Goal: Task Accomplishment & Management: Complete application form

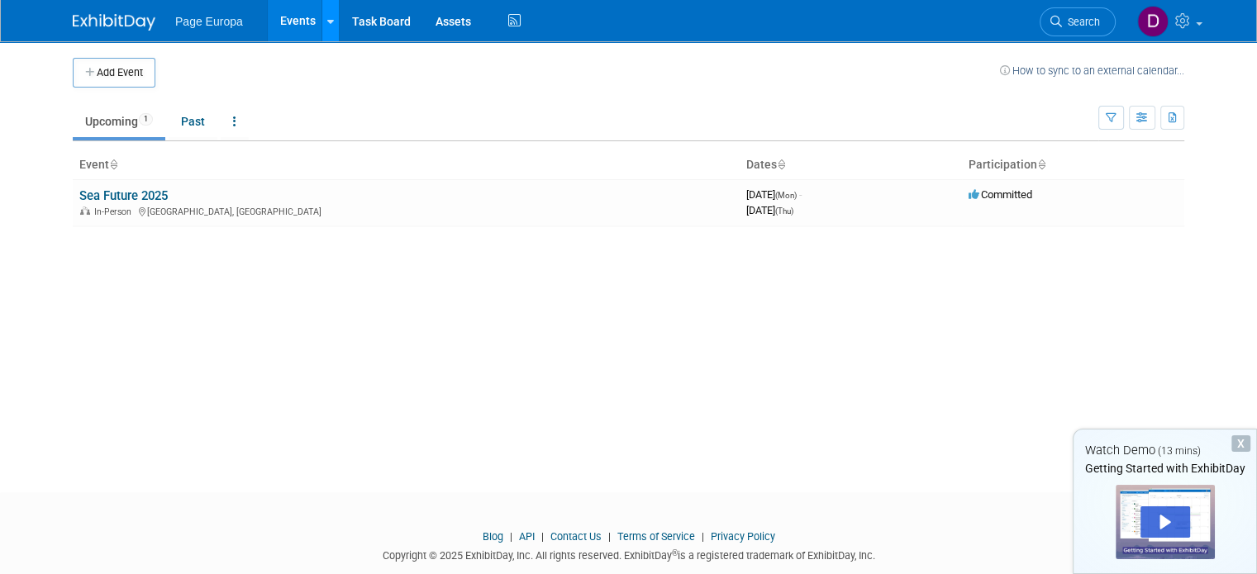
click at [327, 22] on icon at bounding box center [330, 22] width 7 height 11
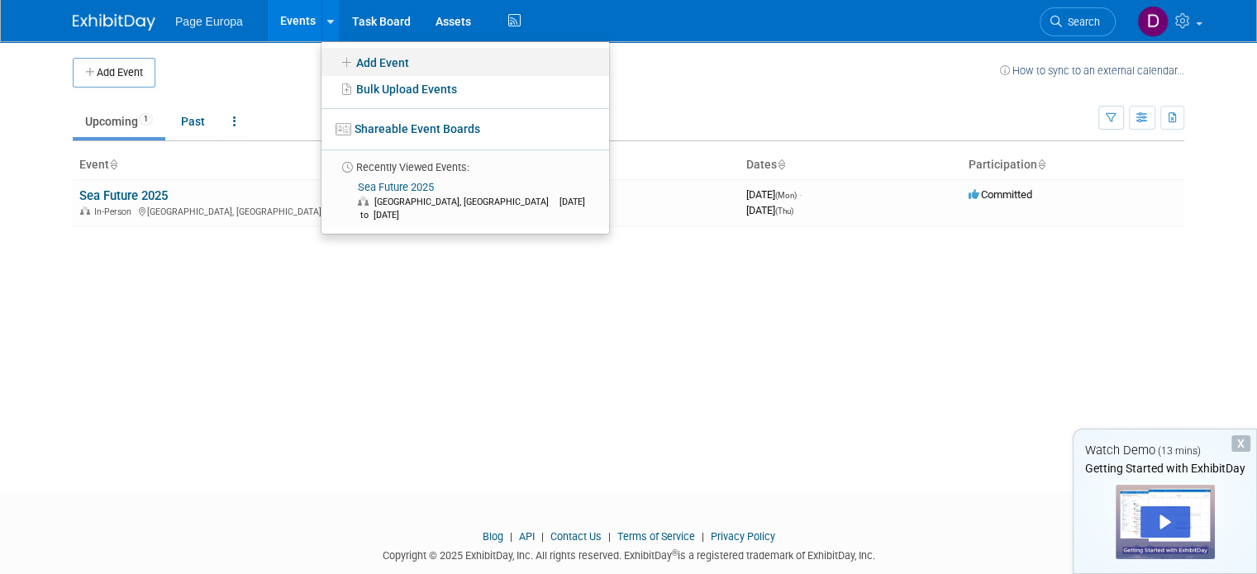
click at [367, 62] on link "Add Event" at bounding box center [465, 62] width 288 height 28
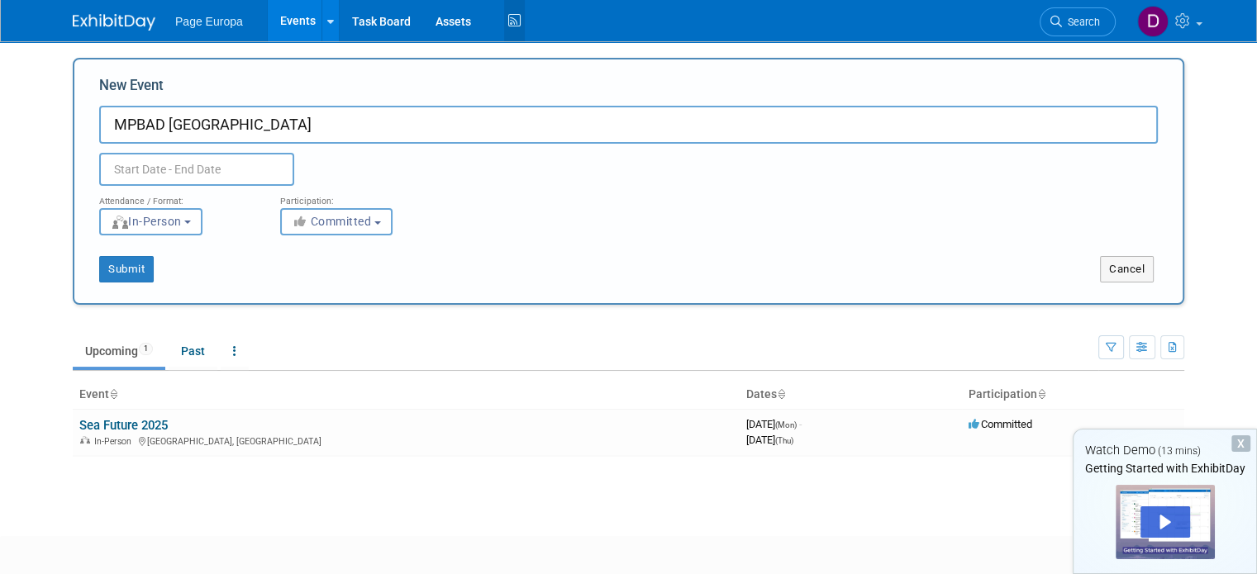
type input "MPBAD [GEOGRAPHIC_DATA]"
click at [175, 164] on input "text" at bounding box center [196, 169] width 195 height 33
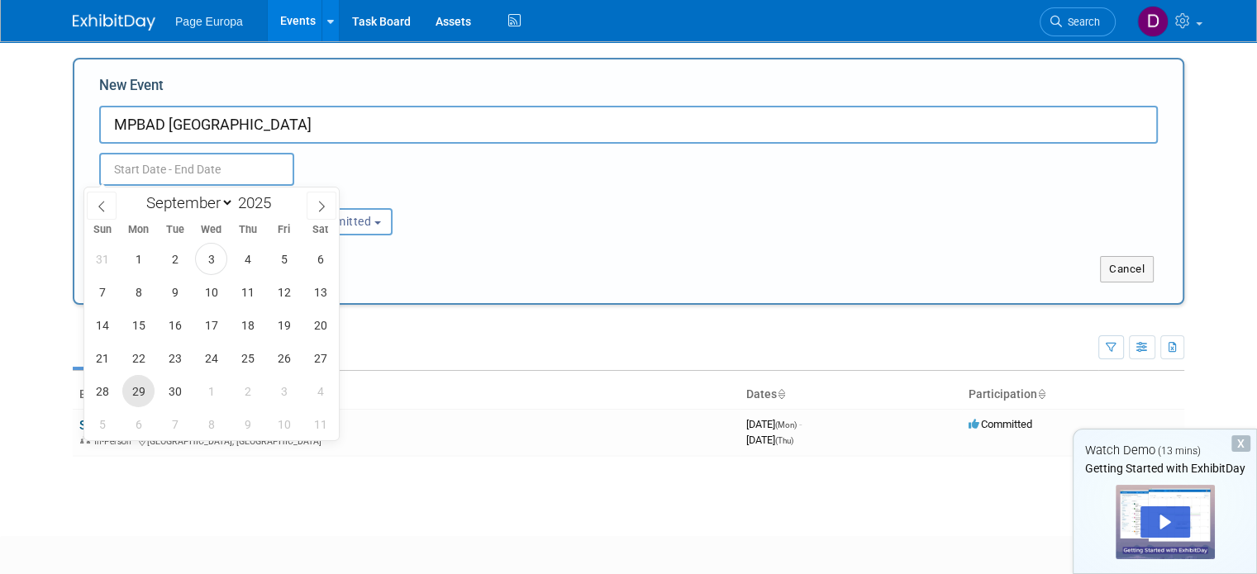
click at [150, 389] on span "29" at bounding box center [138, 391] width 32 height 32
type input "[DATE] to [DATE]"
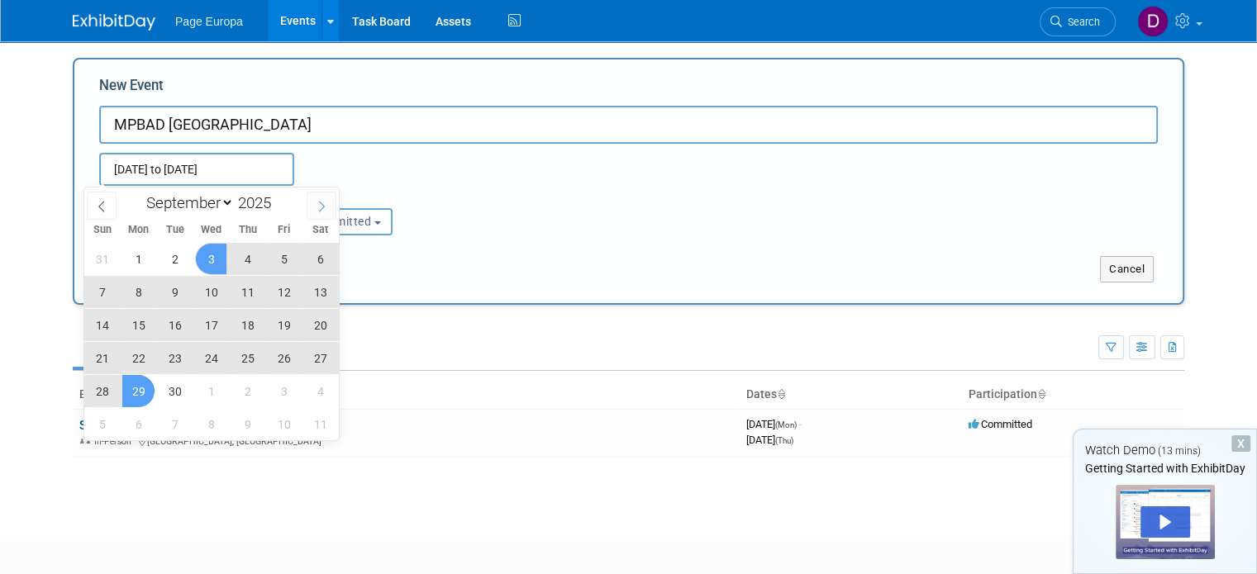
click at [321, 208] on icon at bounding box center [322, 207] width 12 height 12
select select "9"
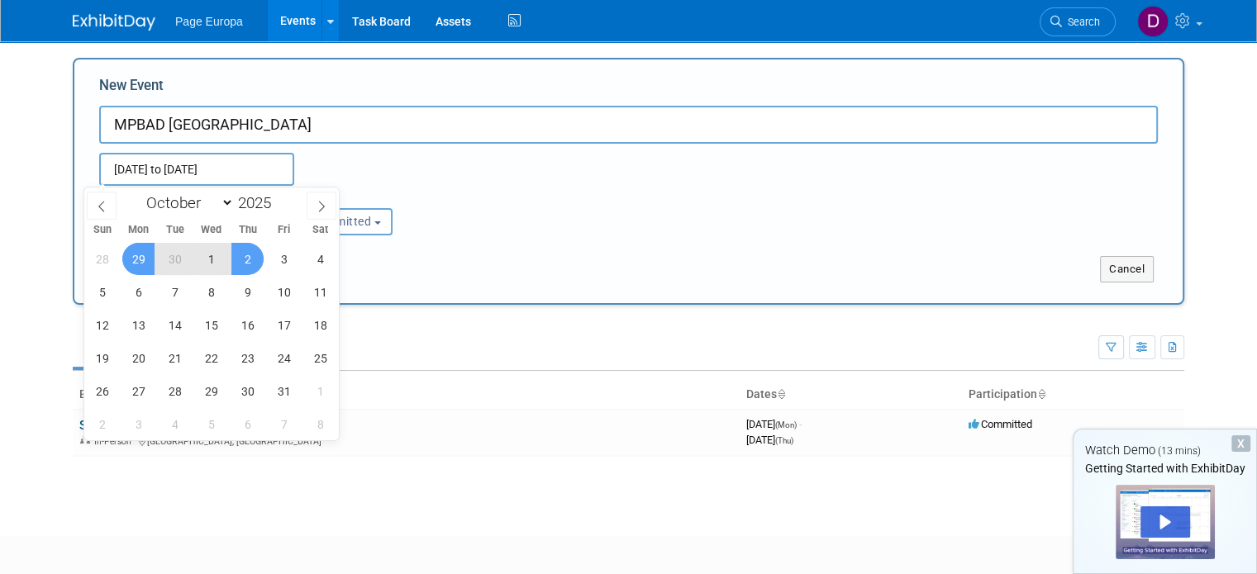
click at [238, 258] on span "2" at bounding box center [247, 259] width 32 height 32
type input "[DATE] to [DATE]"
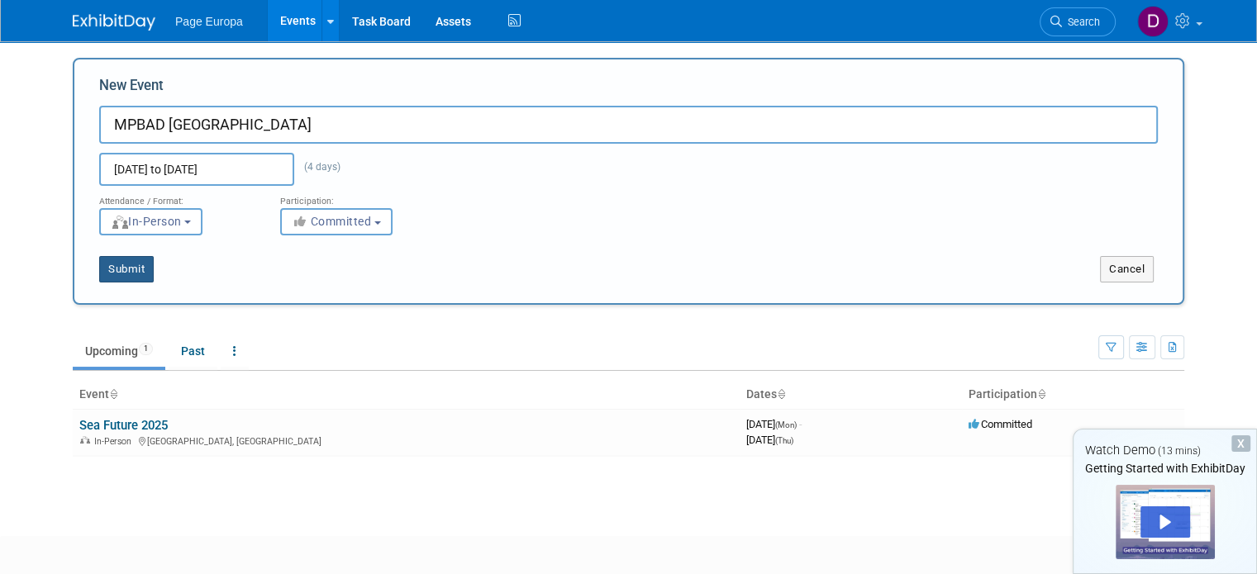
click at [101, 273] on button "Submit" at bounding box center [126, 269] width 55 height 26
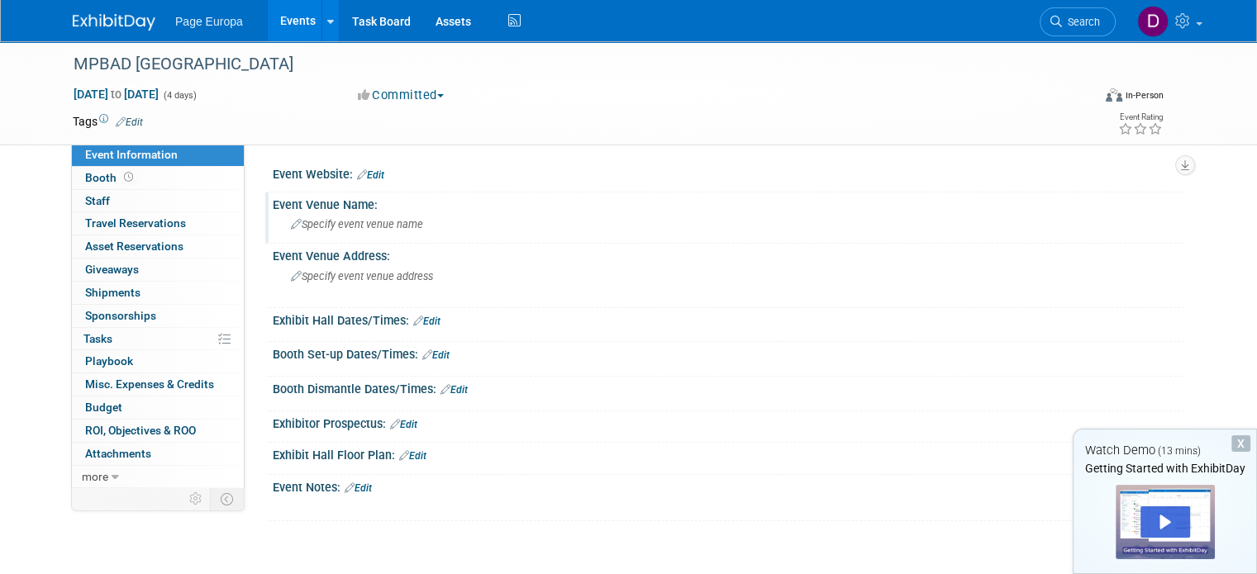
click at [364, 221] on span "Specify event venue name" at bounding box center [357, 224] width 132 height 12
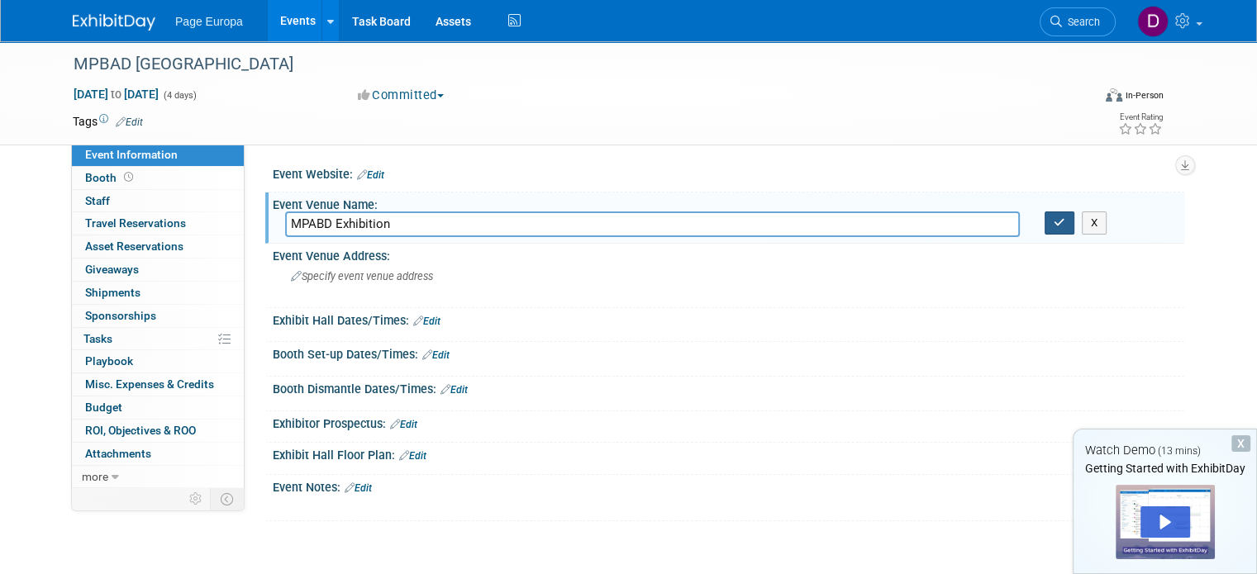
type input "MPABD Exhibition"
click at [1068, 230] on button "button" at bounding box center [1059, 222] width 30 height 23
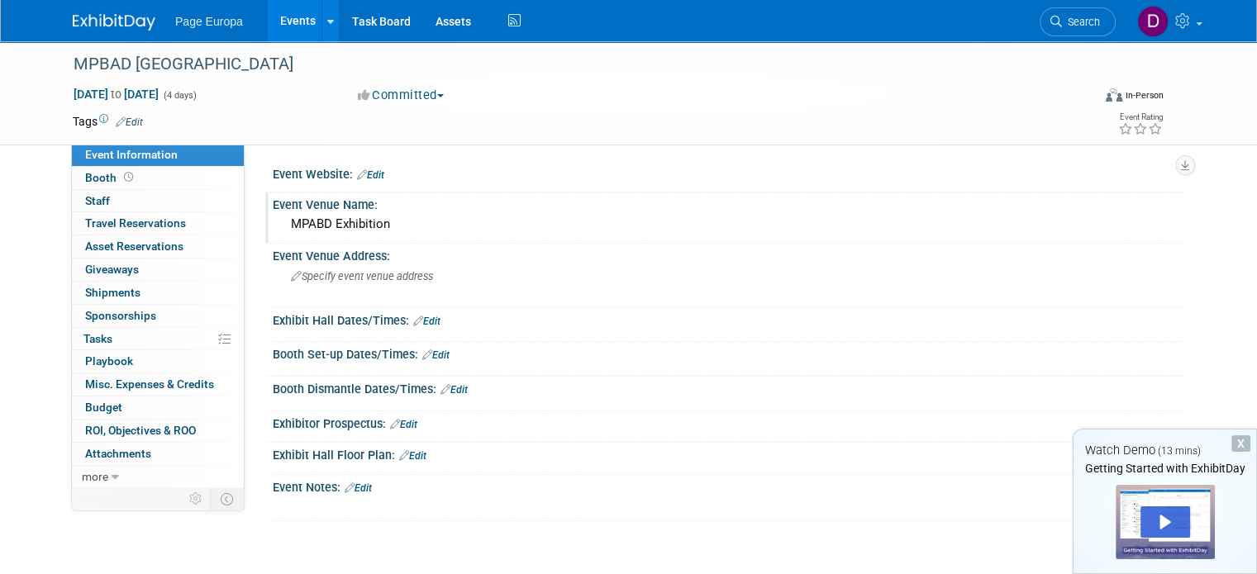
scroll to position [83, 0]
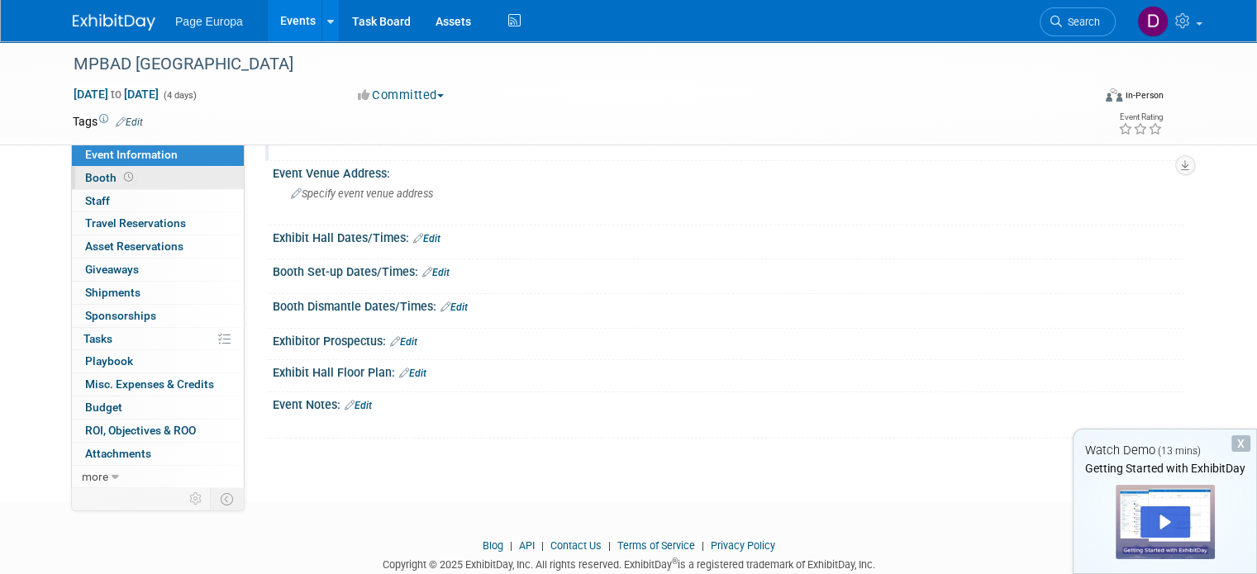
click at [85, 174] on span "Booth" at bounding box center [110, 177] width 51 height 13
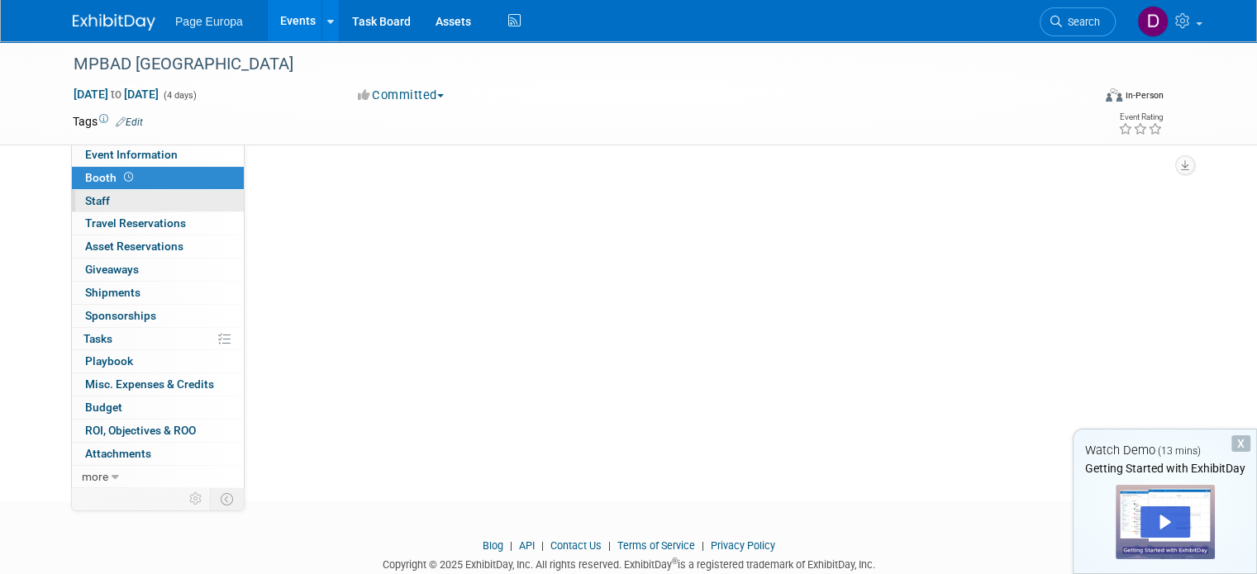
scroll to position [0, 0]
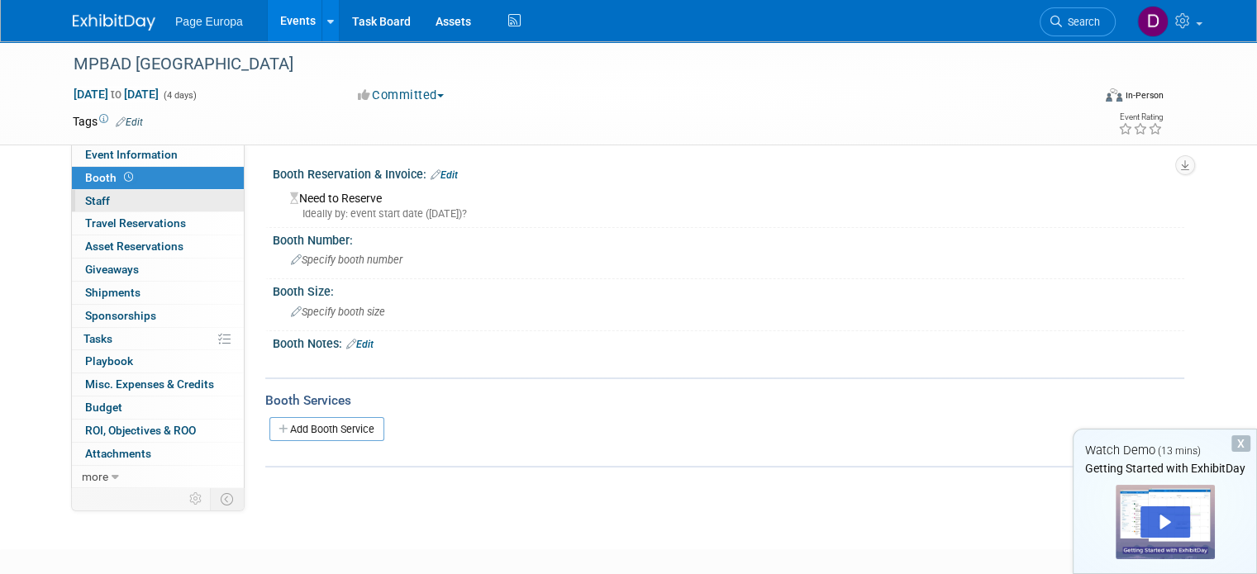
click at [93, 202] on span "Staff 0" at bounding box center [97, 200] width 25 height 13
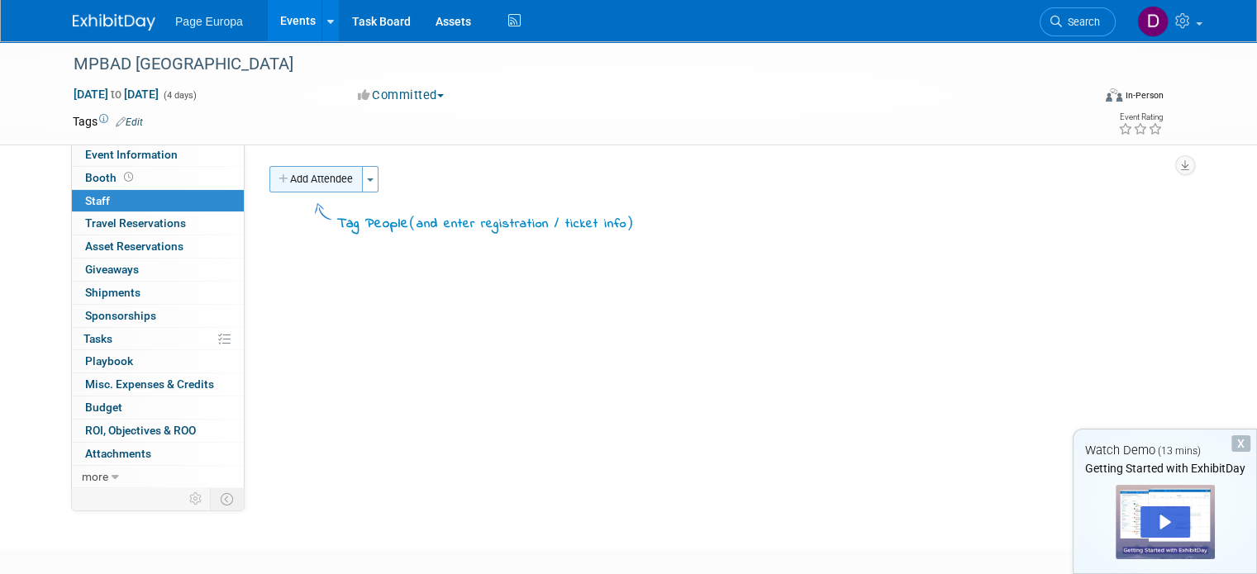
click at [362, 188] on button "Toggle Dropdown" at bounding box center [370, 179] width 17 height 26
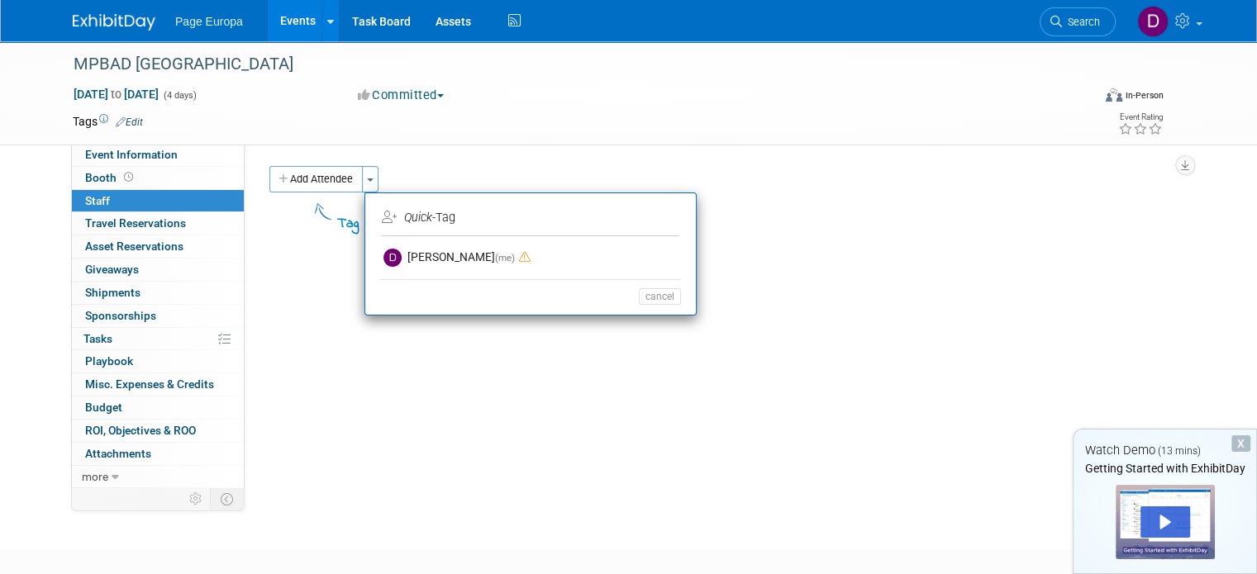
click at [440, 221] on td "Quick -Tag" at bounding box center [529, 218] width 294 height 26
click at [362, 183] on button "Toggle Dropdown" at bounding box center [370, 179] width 17 height 26
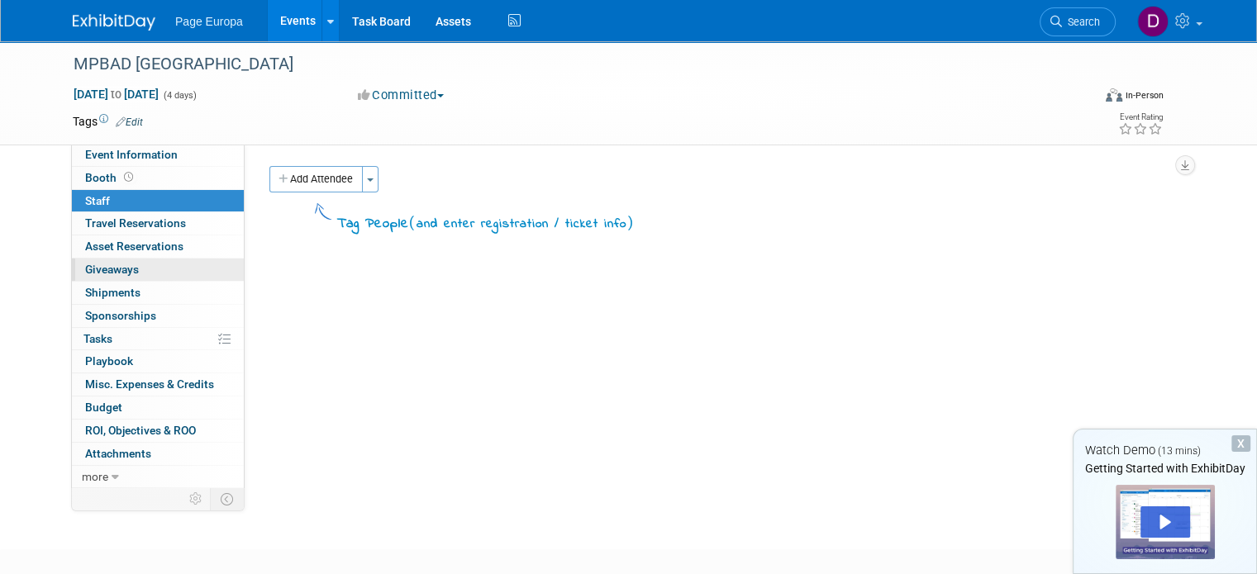
click at [132, 279] on link "0 Giveaways 0" at bounding box center [158, 270] width 172 height 22
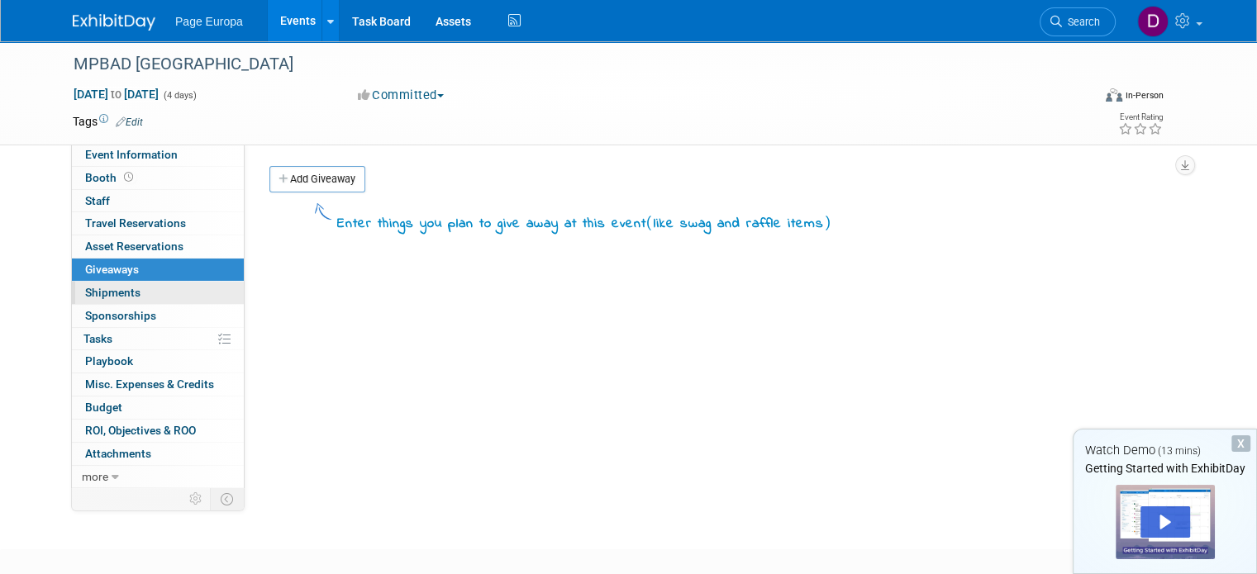
click at [142, 294] on link "0 Shipments 0" at bounding box center [158, 293] width 172 height 22
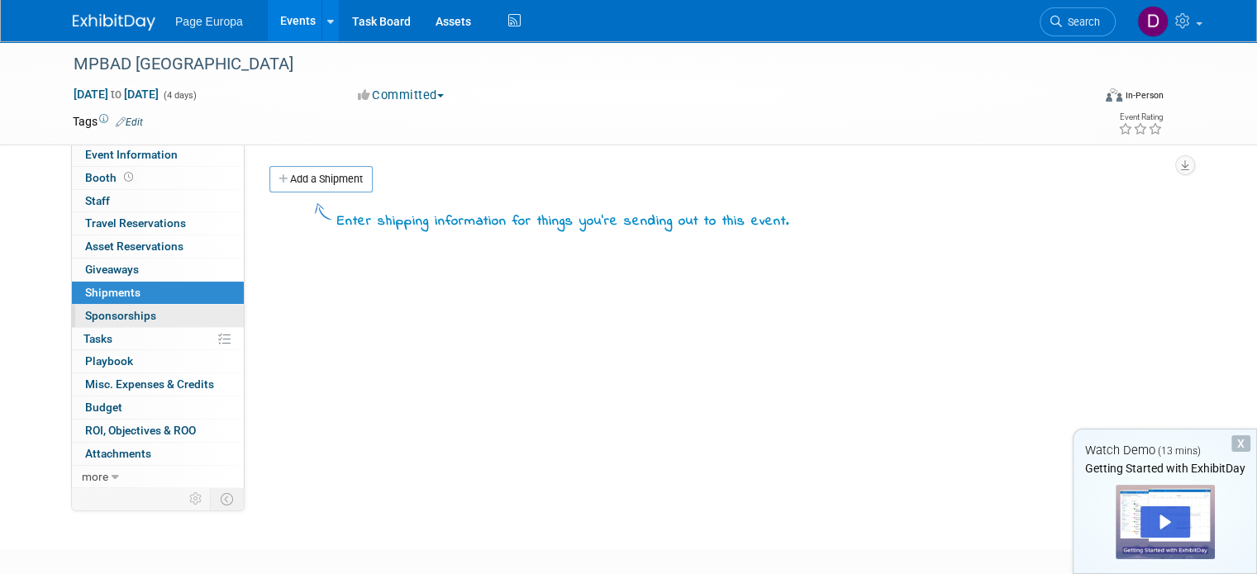
click at [150, 314] on link "0 Sponsorships 0" at bounding box center [158, 316] width 172 height 22
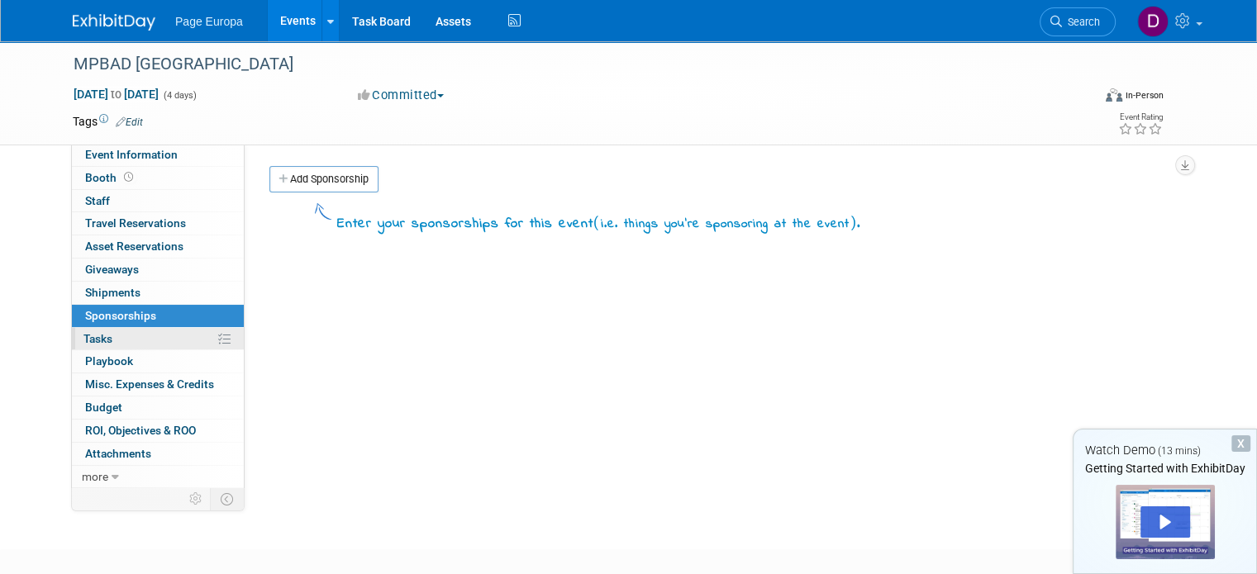
click at [150, 333] on link "0% Tasks 0%" at bounding box center [158, 339] width 172 height 22
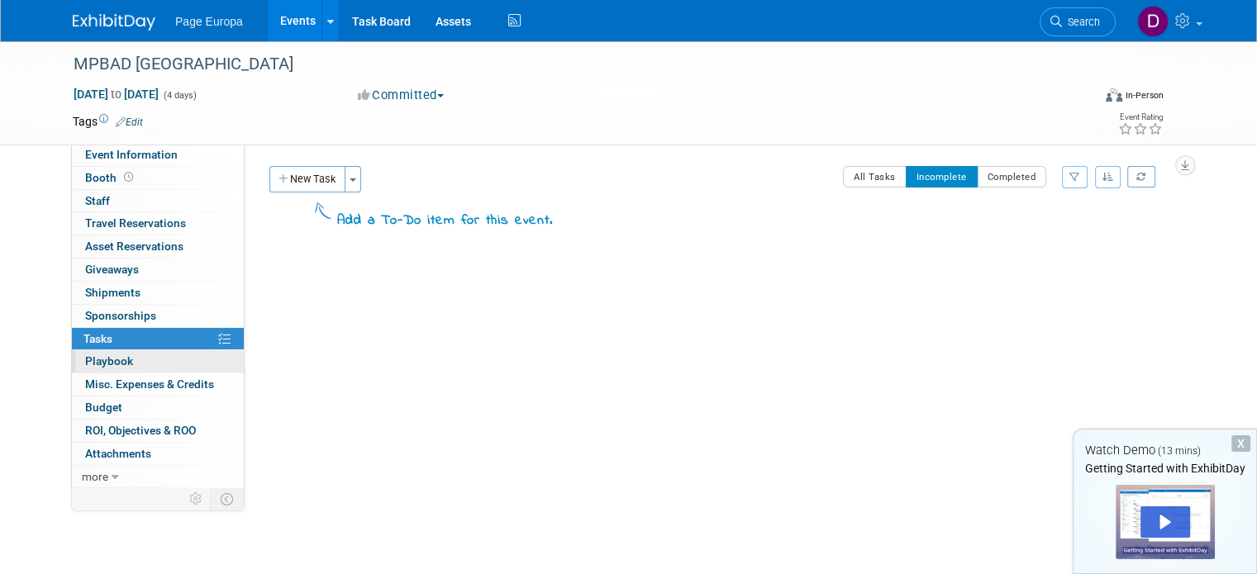
click at [149, 353] on link "0 Playbook 0" at bounding box center [158, 361] width 172 height 22
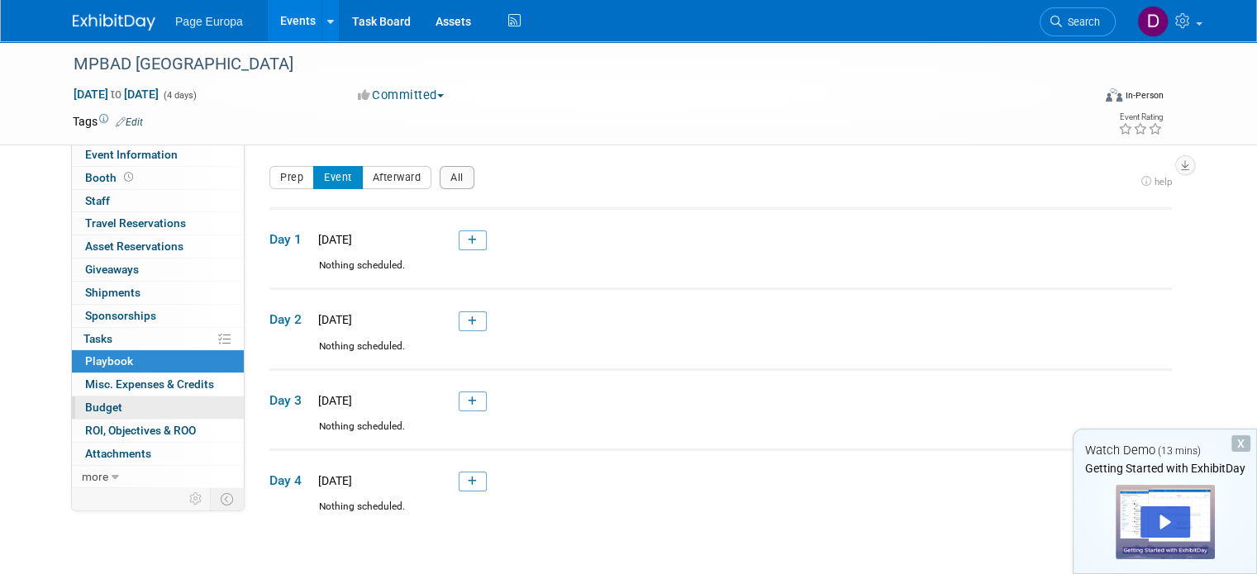
click at [116, 402] on link "Budget" at bounding box center [158, 408] width 172 height 22
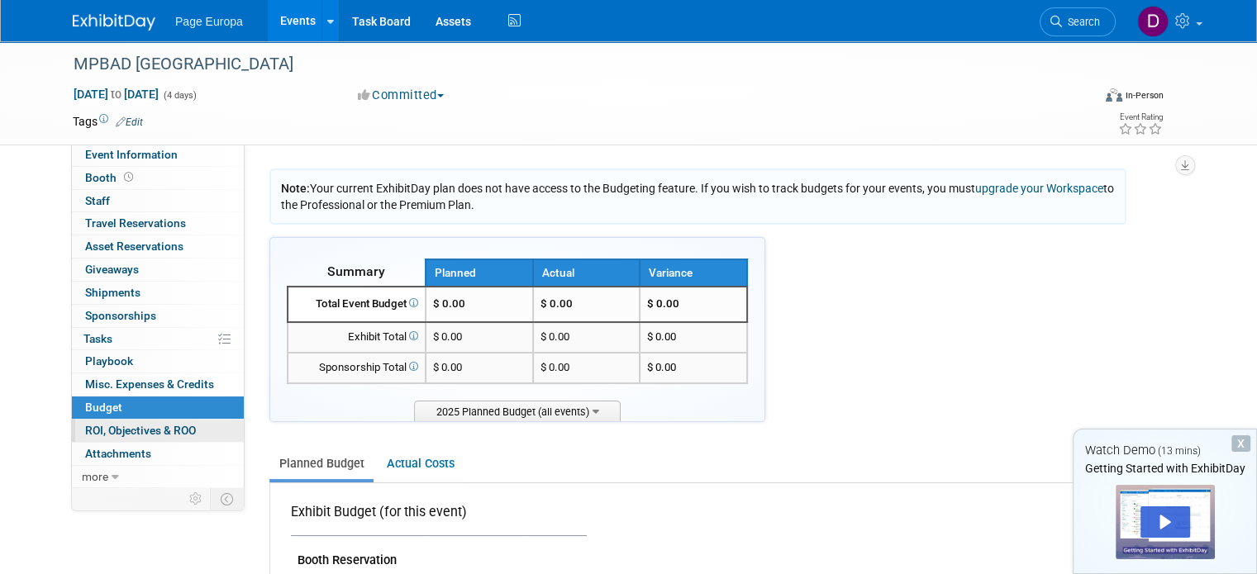
click at [126, 430] on span "ROI, Objectives & ROO 0" at bounding box center [140, 430] width 111 height 13
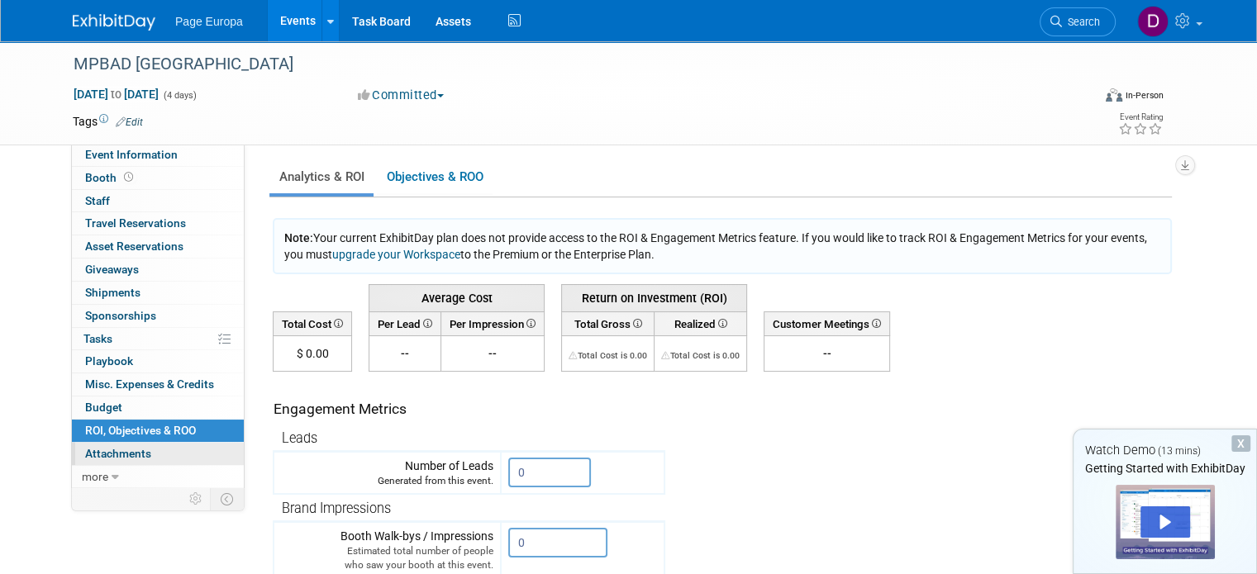
click at [134, 455] on span "Attachments 0" at bounding box center [118, 453] width 66 height 13
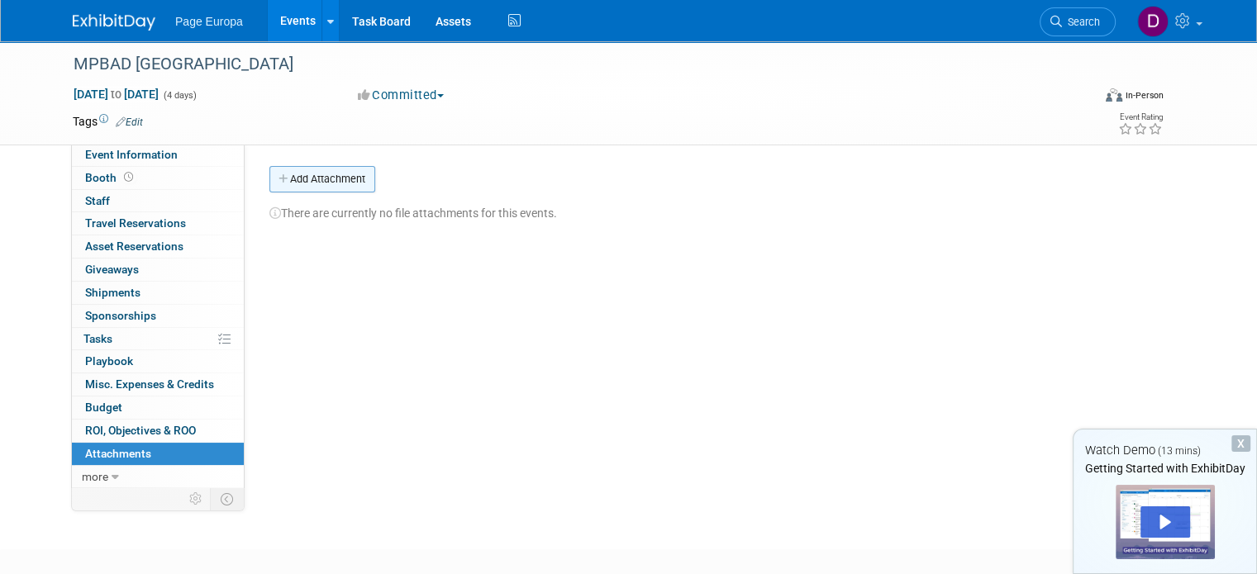
click at [294, 190] on button "Add Attachment" at bounding box center [322, 179] width 106 height 26
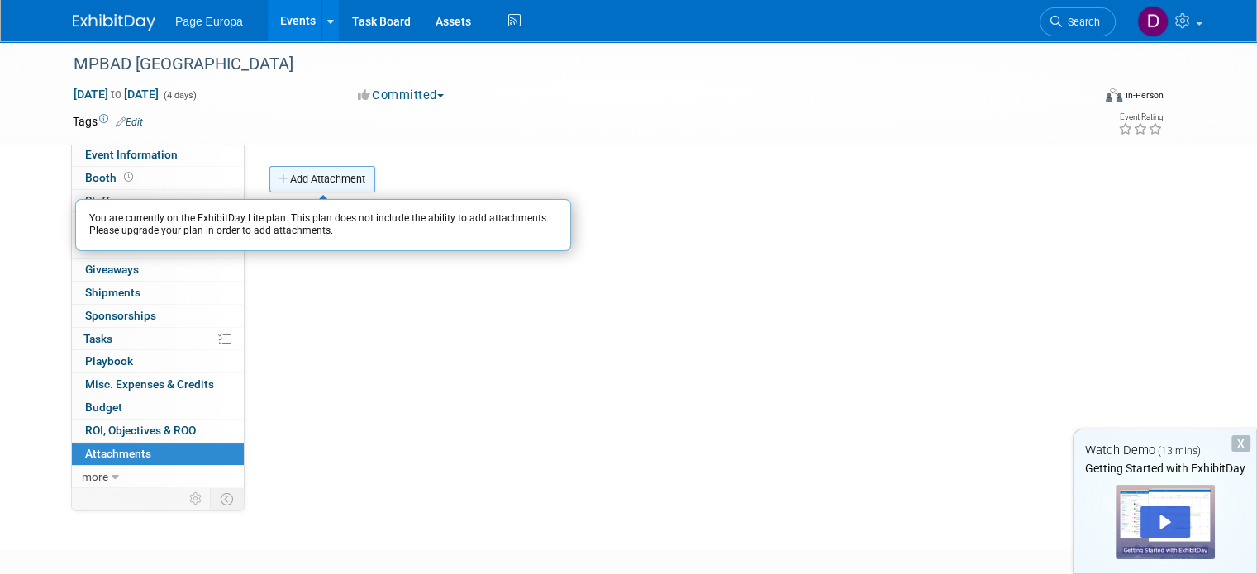
click at [346, 176] on button "Add Attachment" at bounding box center [322, 179] width 106 height 26
click at [390, 325] on div "Event Website: Edit Event Venue Name: MPABD Exhibition Event Venue Address: Spe…" at bounding box center [714, 315] width 939 height 343
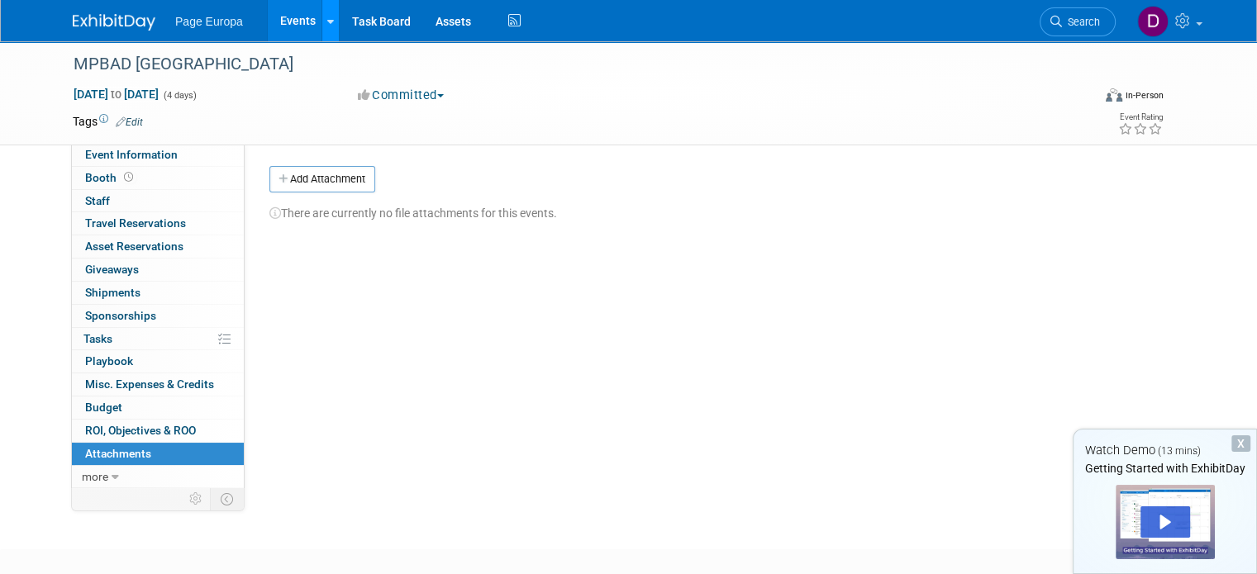
click at [321, 21] on link at bounding box center [329, 20] width 17 height 41
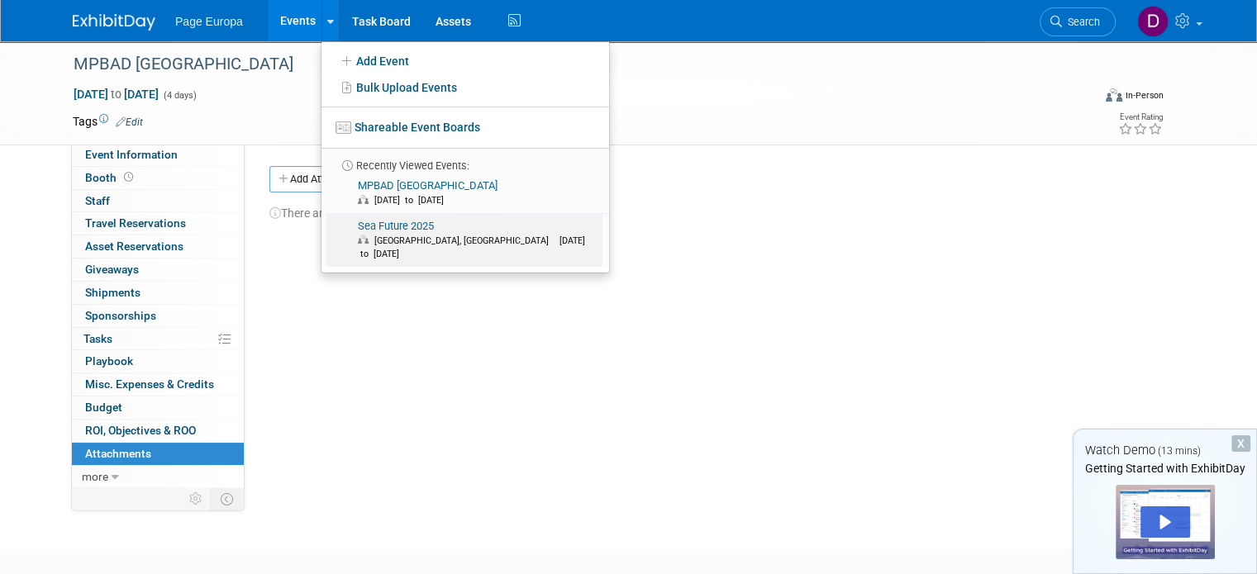
click at [377, 230] on link "Sea Future 2025 La Spezia, Italy Sep 29, 2025 to Oct 2, 2025" at bounding box center [464, 240] width 276 height 53
